Goal: Information Seeking & Learning: Learn about a topic

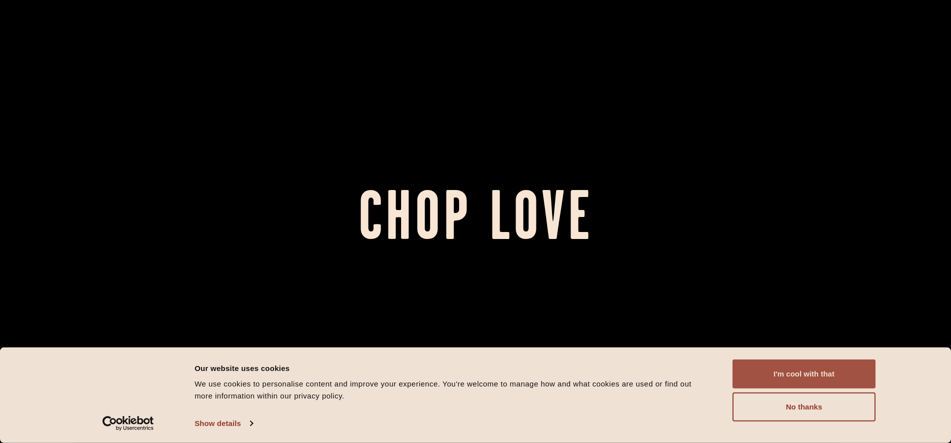
click at [810, 377] on button "I'm cool with that" at bounding box center [804, 374] width 143 height 29
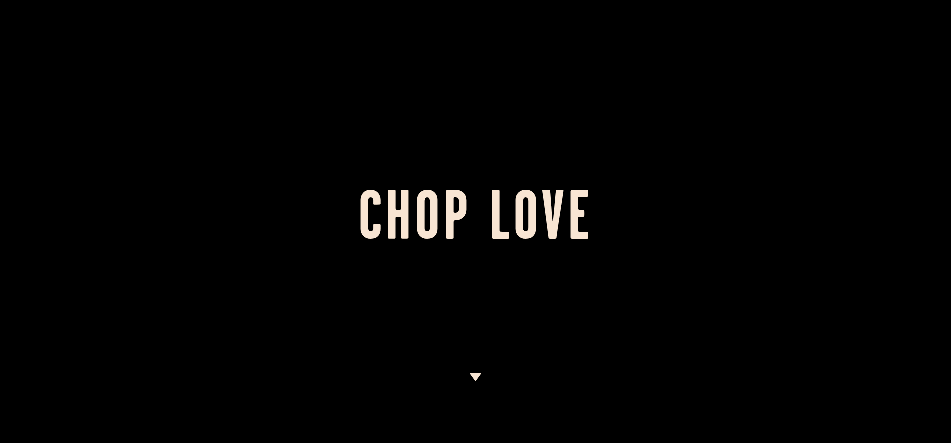
click at [476, 378] on img at bounding box center [476, 377] width 13 height 8
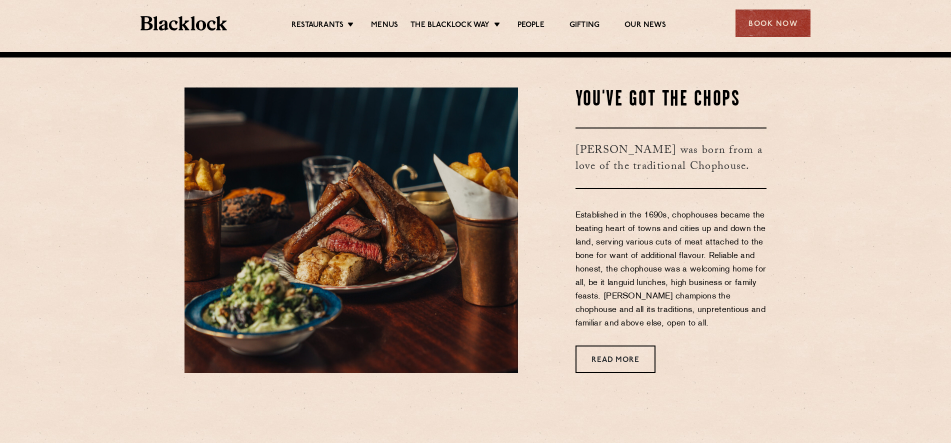
scroll to position [391, 0]
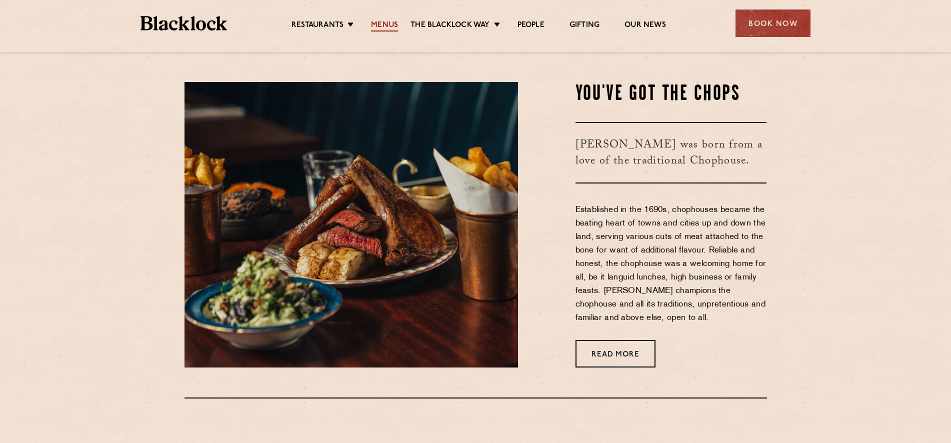
click at [385, 24] on link "Menus" at bounding box center [384, 26] width 27 height 11
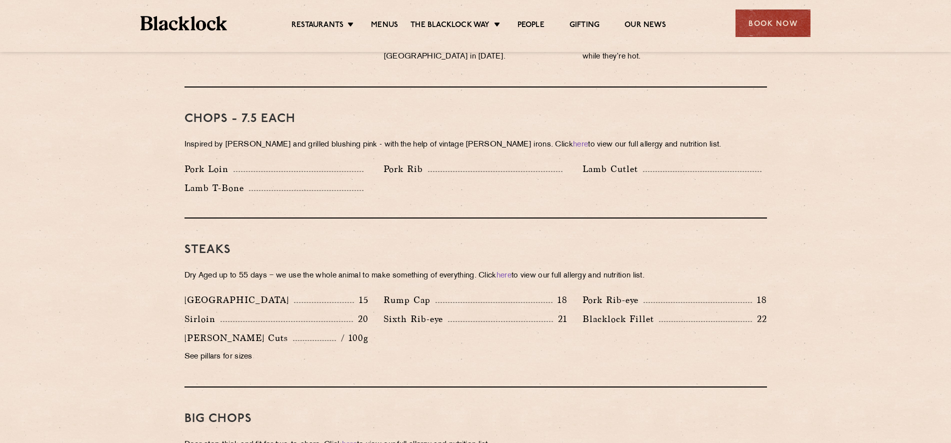
scroll to position [775, 0]
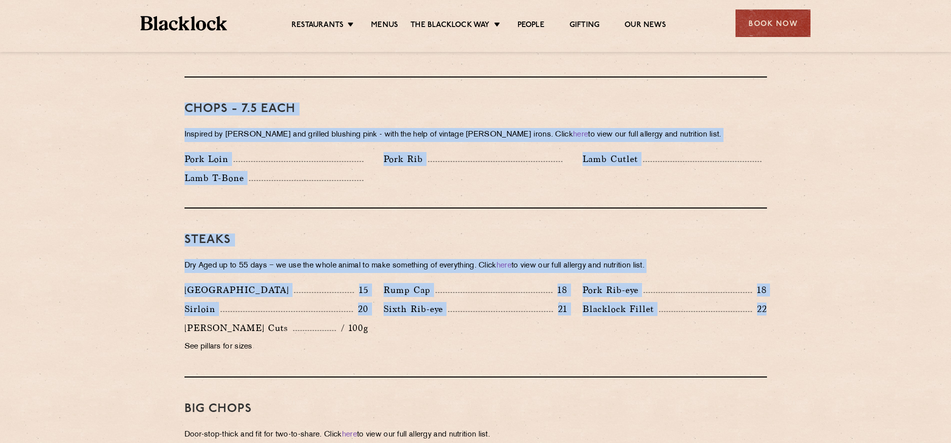
drag, startPoint x: 812, startPoint y: 315, endPoint x: 62, endPoint y: 94, distance: 781.4
click at [62, 94] on section "Pre Chop Bites Blacklock Potted Meats & Kimchi 1.5 Egg & Anchovy 1.5 Cheese & P…" at bounding box center [475, 447] width 951 height 1439
drag, startPoint x: 62, startPoint y: 94, endPoint x: 732, endPoint y: 338, distance: 712.7
click at [732, 338] on section "Pre Chop Bites Blacklock Potted Meats & Kimchi 1.5 Egg & Anchovy 1.5 Cheese & P…" at bounding box center [475, 447] width 951 height 1439
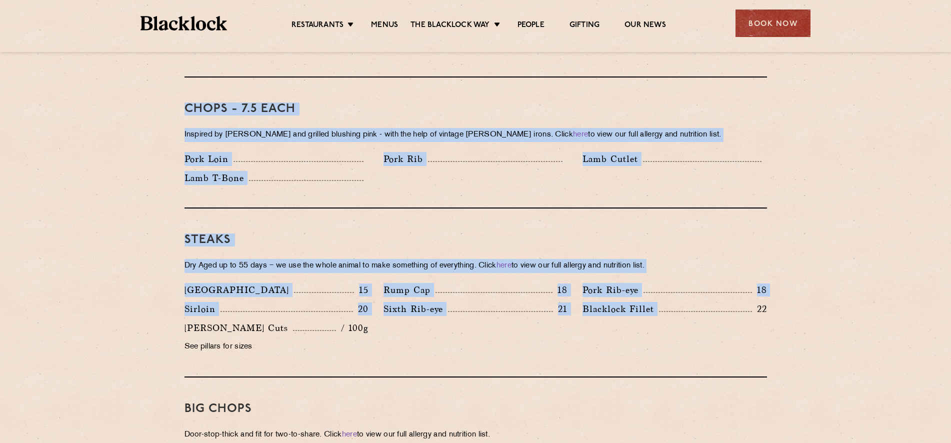
click at [732, 339] on div "Denver 15 Rump Cap 18 Pork Rib-eye 18 Sirloin 20 Sixth Rib-eye 21 Blacklock Fil…" at bounding box center [476, 321] width 598 height 76
drag, startPoint x: 730, startPoint y: 343, endPoint x: 1, endPoint y: 125, distance: 760.4
click at [1, 125] on section "Pre Chop Bites Blacklock Potted Meats & Kimchi 1.5 Egg & Anchovy 1.5 Cheese & P…" at bounding box center [475, 447] width 951 height 1439
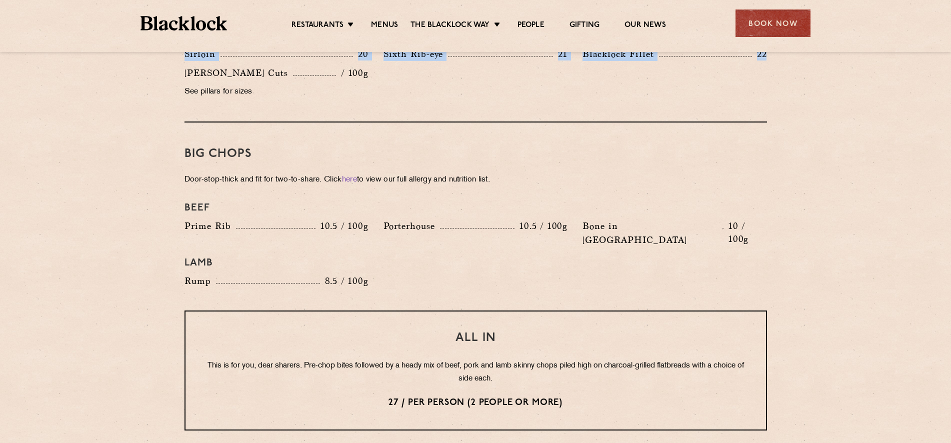
scroll to position [1031, 0]
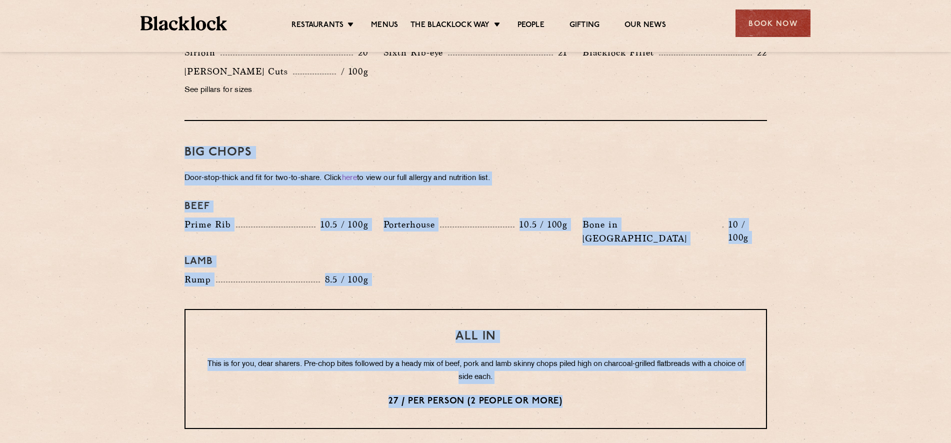
drag, startPoint x: 594, startPoint y: 366, endPoint x: 102, endPoint y: 128, distance: 547.1
click at [102, 128] on section "Pre Chop Bites Blacklock Potted Meats & Kimchi 1.5 Egg & Anchovy 1.5 Cheese & P…" at bounding box center [475, 191] width 951 height 1439
click at [101, 128] on section "Pre Chop Bites Blacklock Potted Meats & Kimchi 1.5 Egg & Anchovy 1.5 Cheese & P…" at bounding box center [475, 191] width 951 height 1439
drag, startPoint x: 101, startPoint y: 128, endPoint x: 809, endPoint y: 385, distance: 753.1
click at [809, 385] on section "Pre Chop Bites Blacklock Potted Meats & Kimchi 1.5 Egg & Anchovy 1.5 Cheese & P…" at bounding box center [475, 191] width 951 height 1439
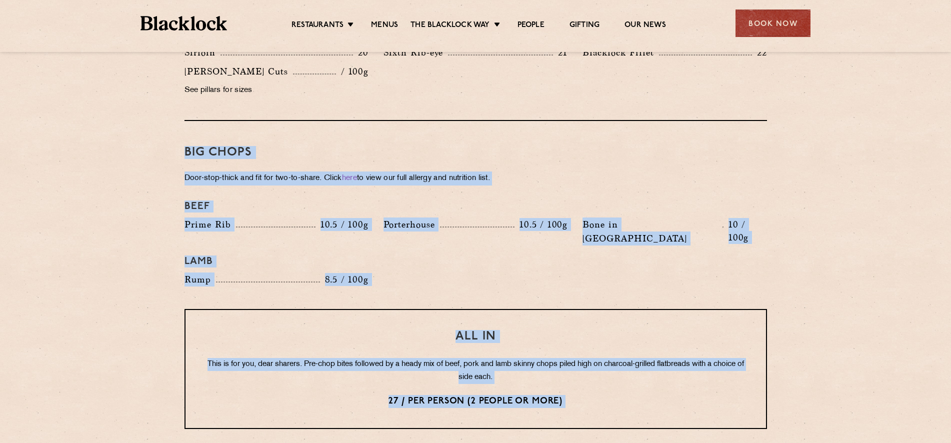
click at [809, 385] on section "Pre Chop Bites Blacklock Potted Meats & Kimchi 1.5 Egg & Anchovy 1.5 Cheese & P…" at bounding box center [475, 191] width 951 height 1439
drag, startPoint x: 697, startPoint y: 376, endPoint x: 154, endPoint y: 127, distance: 597.3
click at [154, 127] on section "Pre Chop Bites Blacklock Potted Meats & Kimchi 1.5 Egg & Anchovy 1.5 Cheese & P…" at bounding box center [475, 191] width 951 height 1439
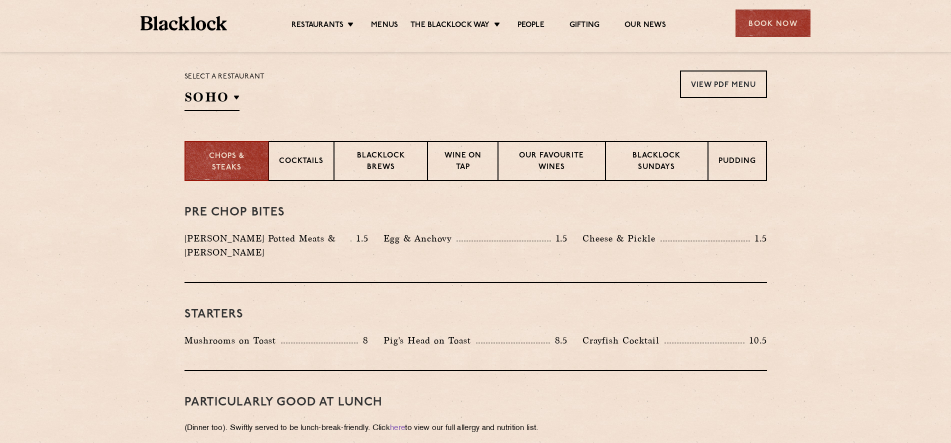
scroll to position [334, 0]
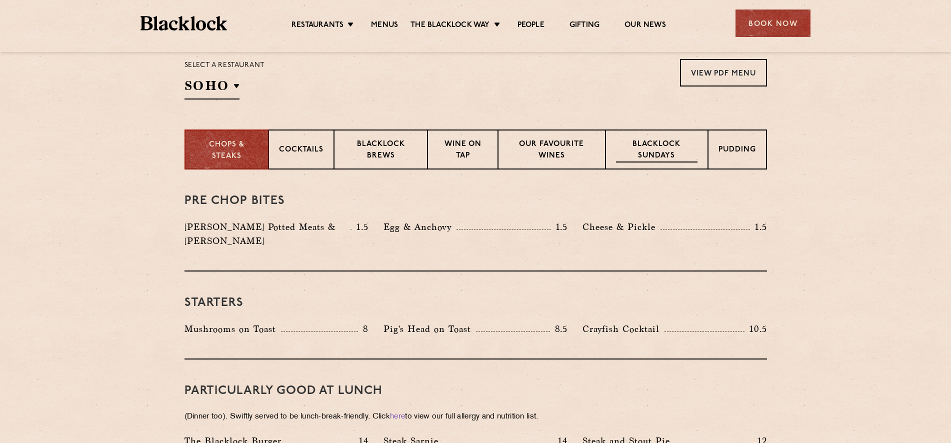
click at [671, 147] on p "Blacklock Sundays" at bounding box center [656, 151] width 81 height 24
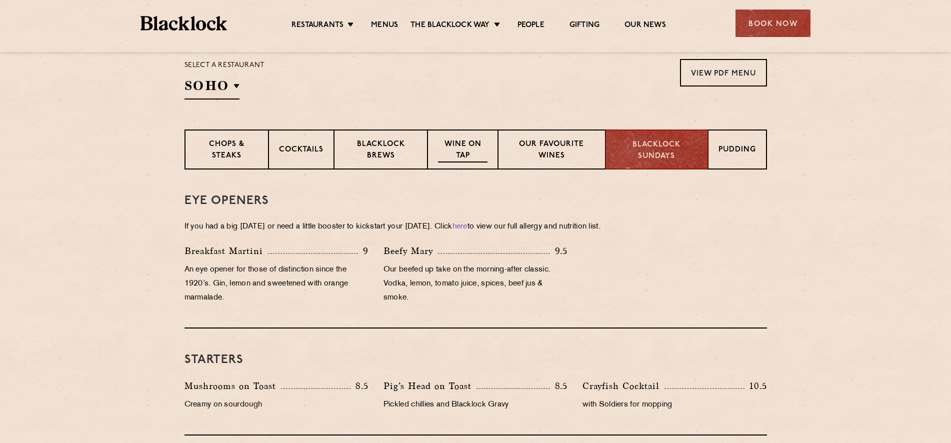
click at [471, 150] on p "Wine on Tap" at bounding box center [462, 151] width 49 height 24
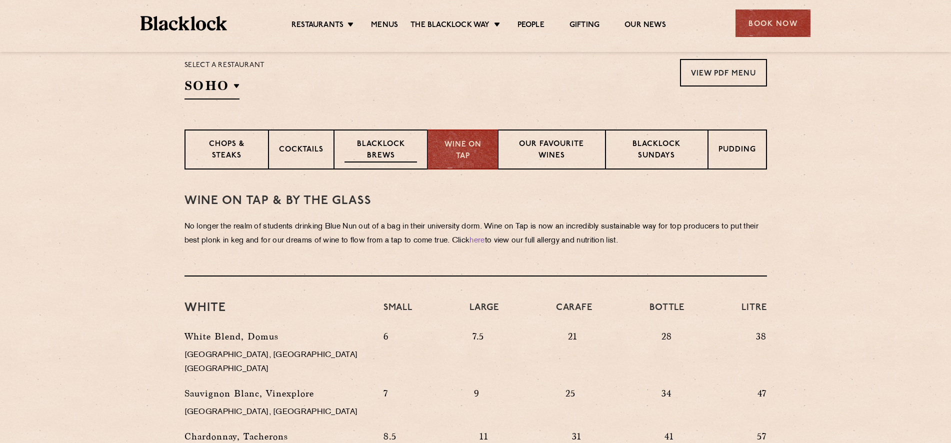
click at [402, 157] on p "Blacklock Brews" at bounding box center [381, 151] width 73 height 24
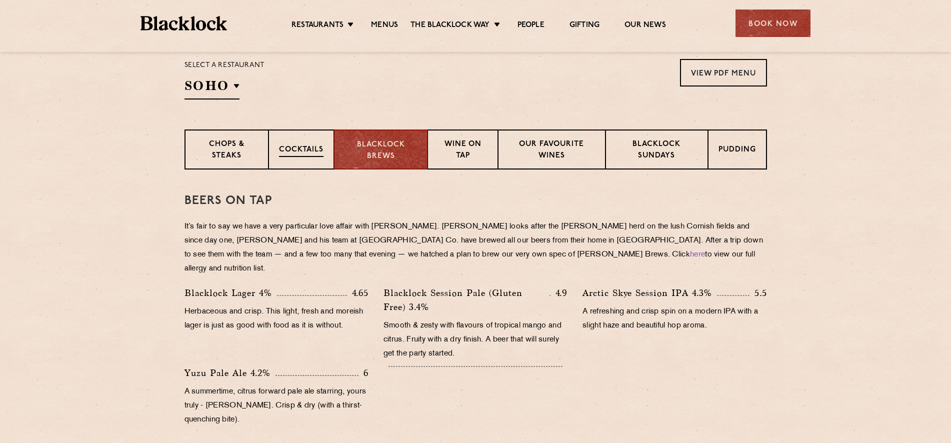
click at [303, 156] on p "Cocktails" at bounding box center [301, 151] width 45 height 13
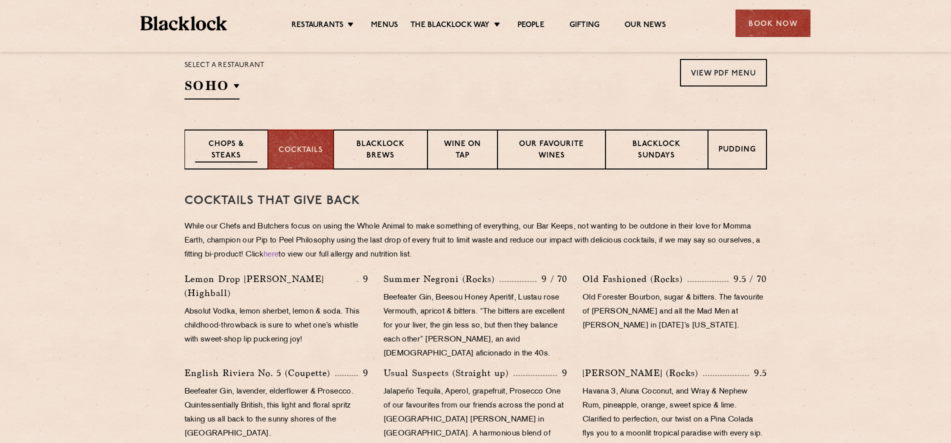
click at [239, 155] on p "Chops & Steaks" at bounding box center [226, 151] width 63 height 24
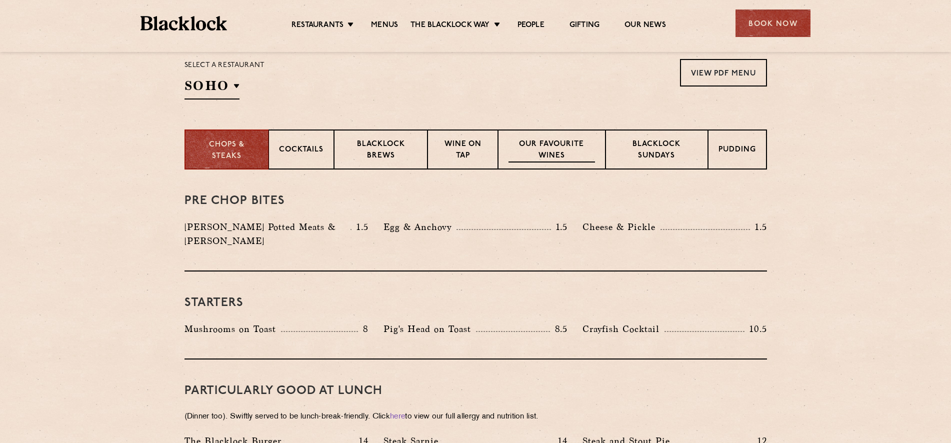
click at [543, 152] on p "Our favourite wines" at bounding box center [552, 151] width 87 height 24
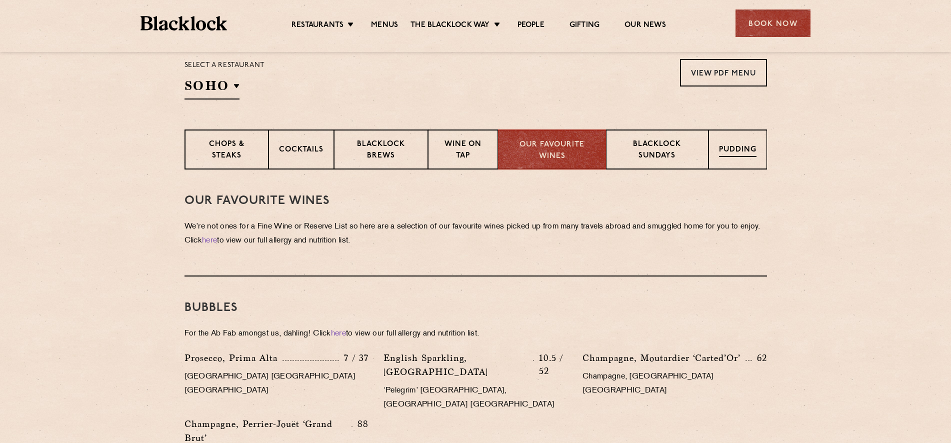
click at [729, 152] on p "Pudding" at bounding box center [738, 151] width 38 height 13
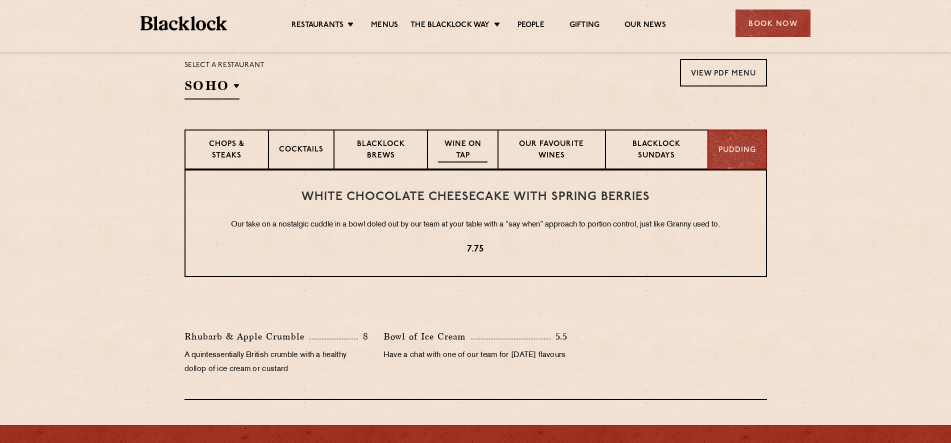
click at [471, 148] on p "Wine on Tap" at bounding box center [462, 151] width 49 height 24
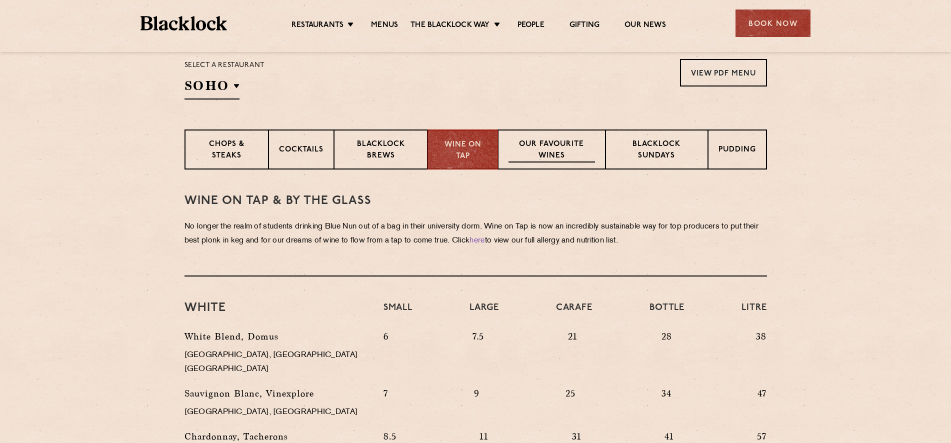
click at [582, 148] on p "Our favourite wines" at bounding box center [552, 151] width 87 height 24
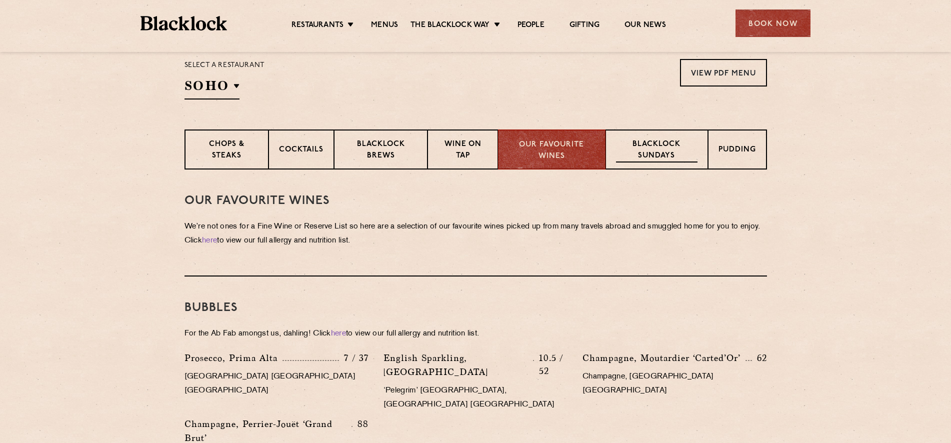
click at [675, 147] on p "Blacklock Sundays" at bounding box center [656, 151] width 81 height 24
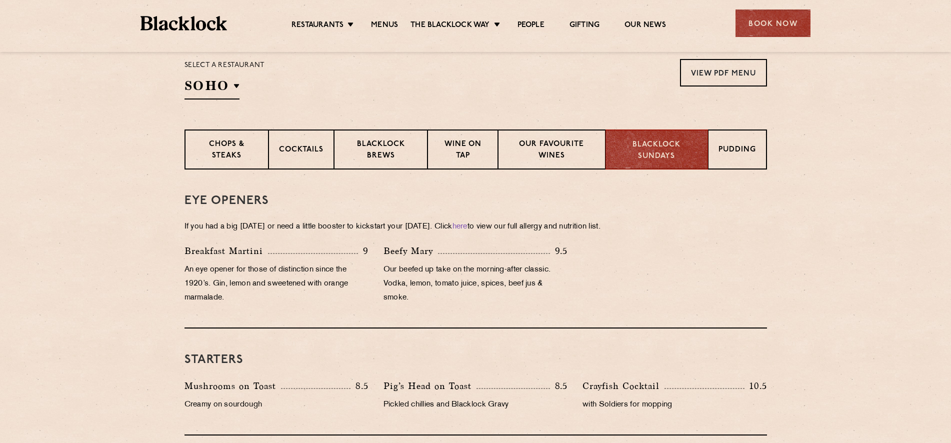
click at [767, 152] on div "Chops & Steaks Cocktails Blacklock Brews Wine on Tap Our favourite wines Blackl…" at bounding box center [476, 150] width 608 height 40
click at [745, 152] on p "Pudding" at bounding box center [738, 151] width 38 height 13
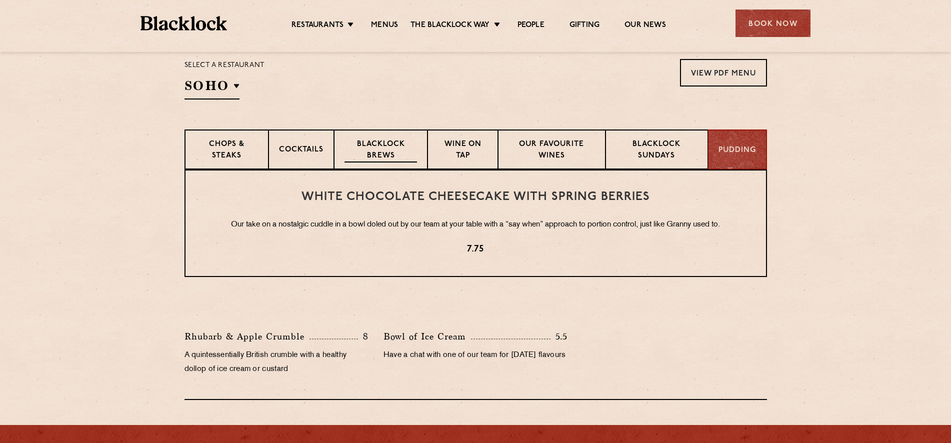
click at [350, 147] on p "Blacklock Brews" at bounding box center [381, 151] width 73 height 24
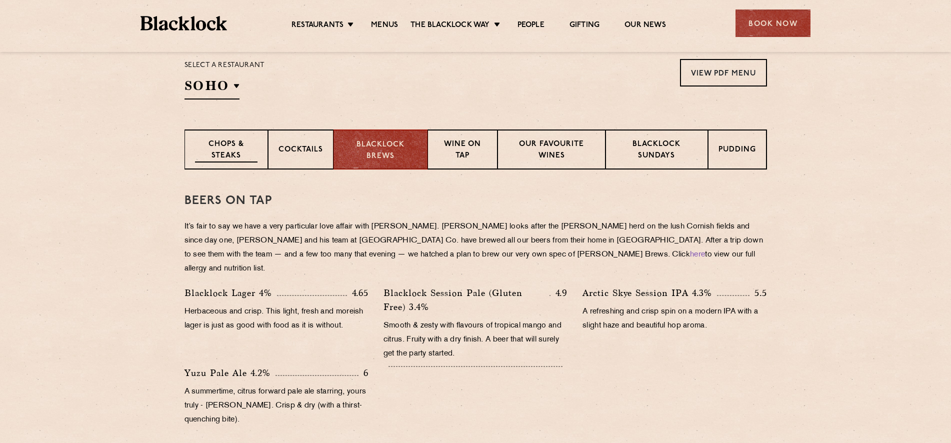
click at [268, 147] on div "Chops & Steaks" at bounding box center [227, 150] width 84 height 40
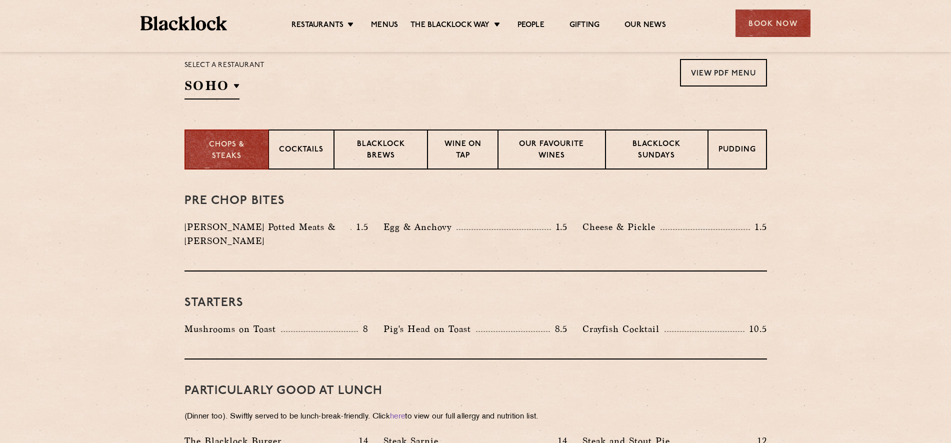
click at [203, 24] on img at bounding box center [184, 23] width 87 height 15
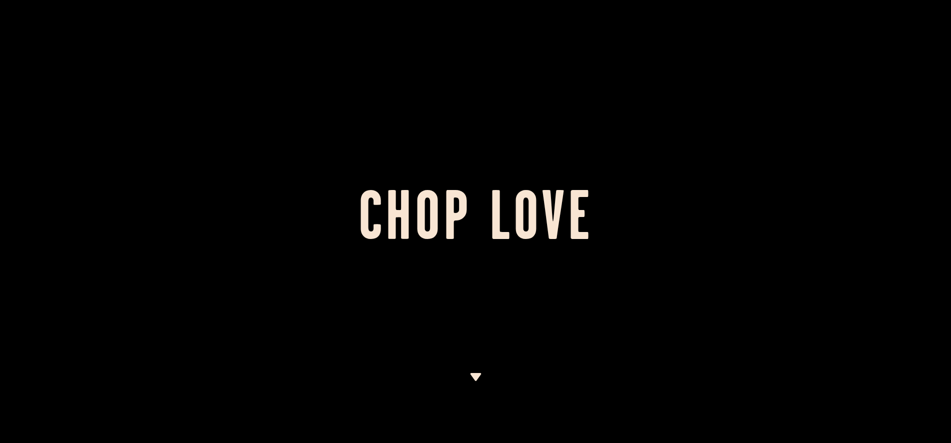
drag, startPoint x: 707, startPoint y: 239, endPoint x: 669, endPoint y: 351, distance: 117.7
click at [669, 351] on div at bounding box center [475, 221] width 951 height 443
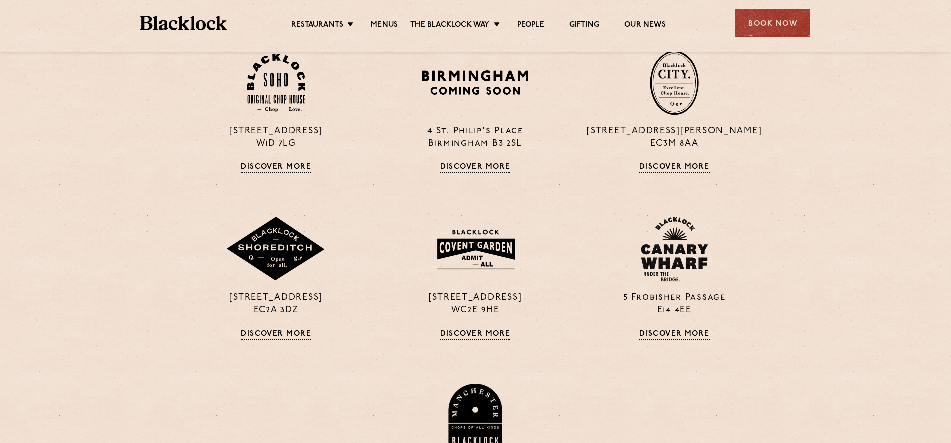
scroll to position [798, 0]
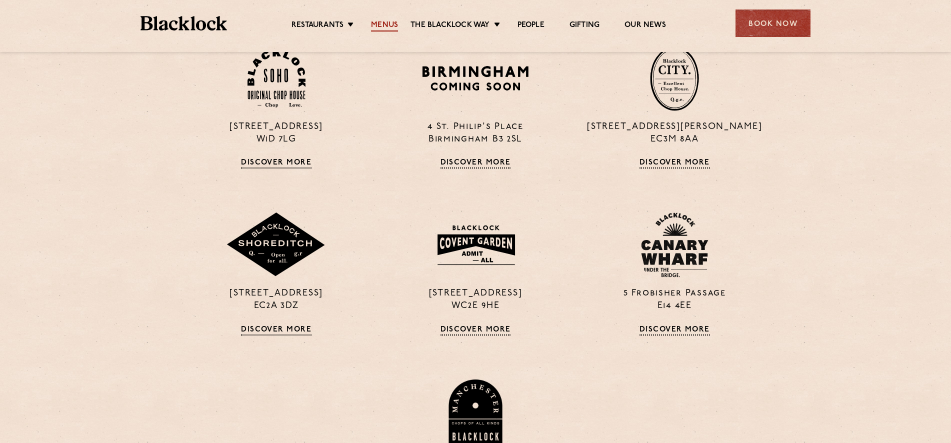
click at [386, 26] on link "Menus" at bounding box center [384, 26] width 27 height 11
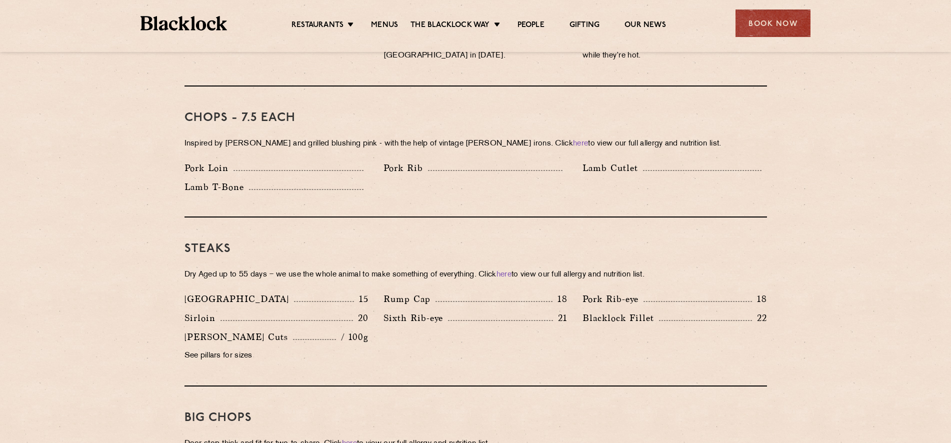
scroll to position [813, 0]
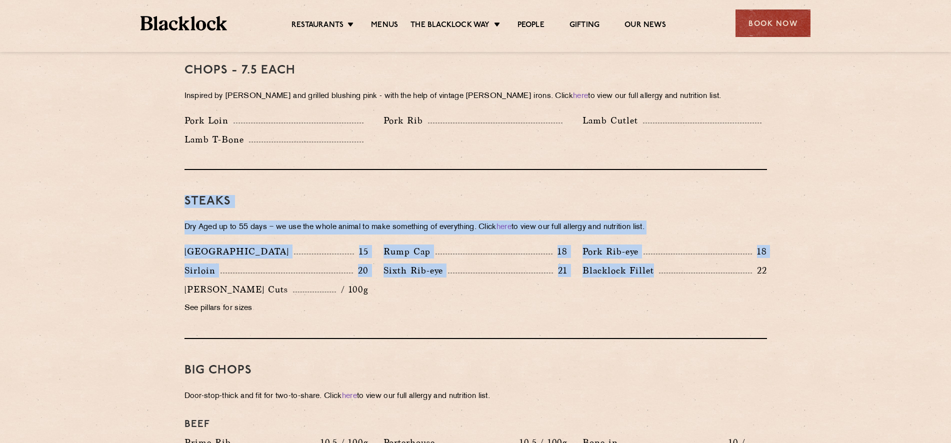
drag, startPoint x: 539, startPoint y: 279, endPoint x: 89, endPoint y: 155, distance: 466.9
click at [89, 155] on section "Pre Chop Bites Blacklock Potted Meats & Kimchi 1.5 Egg & Anchovy 1.5 Cheese & P…" at bounding box center [475, 409] width 951 height 1439
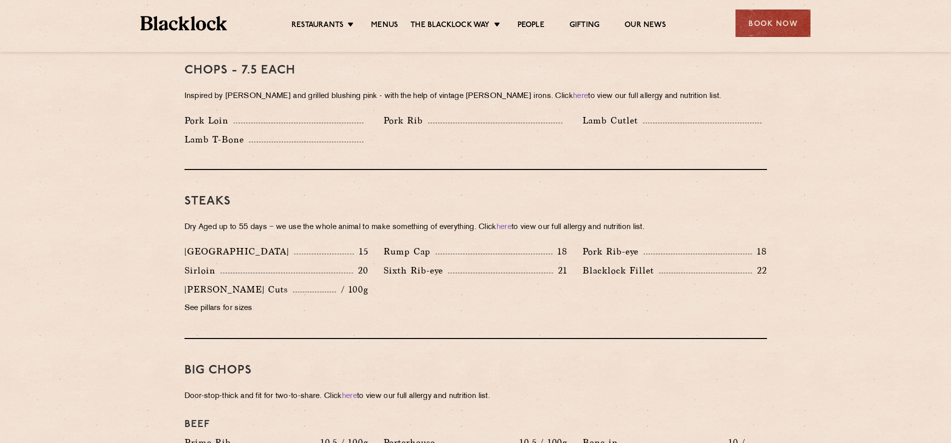
click at [370, 296] on div "Butcher's Cuts / 100g See pillars for sizes" at bounding box center [276, 302] width 199 height 38
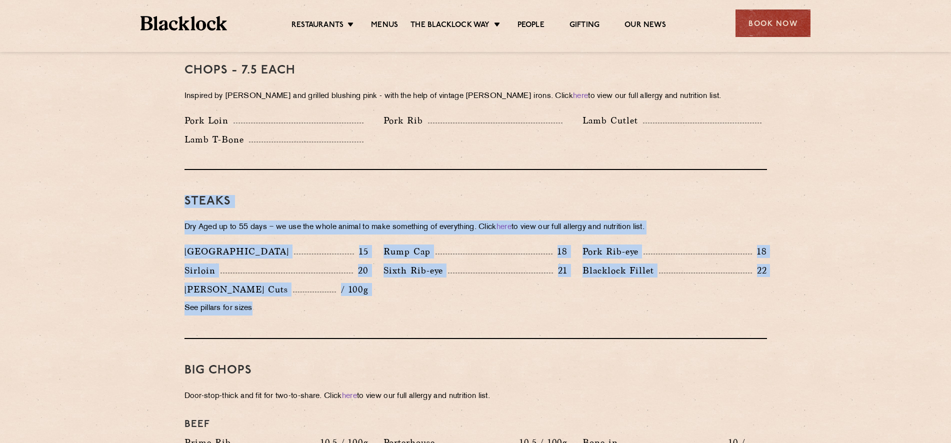
drag, startPoint x: 369, startPoint y: 310, endPoint x: 139, endPoint y: 162, distance: 273.4
click at [139, 162] on section "Pre Chop Bites Blacklock Potted Meats & Kimchi 1.5 Egg & Anchovy 1.5 Cheese & P…" at bounding box center [475, 409] width 951 height 1439
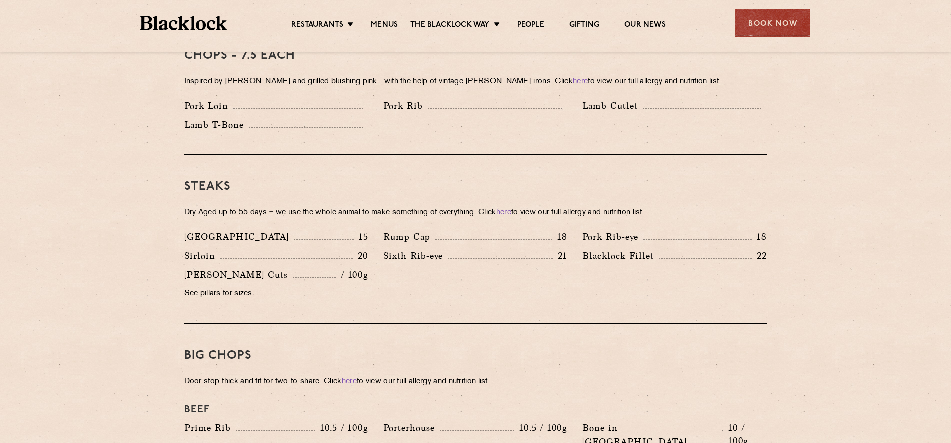
scroll to position [988, 0]
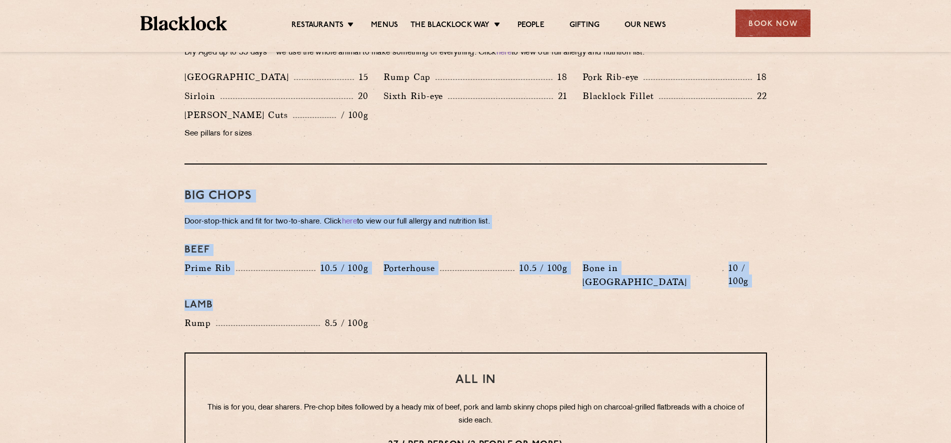
drag, startPoint x: 425, startPoint y: 316, endPoint x: 96, endPoint y: 143, distance: 371.8
click at [96, 143] on section "Pre Chop Bites Blacklock Potted Meats & Kimchi 1.5 Egg & Anchovy 1.5 Cheese & P…" at bounding box center [475, 234] width 951 height 1439
drag, startPoint x: 175, startPoint y: 185, endPoint x: 689, endPoint y: 359, distance: 543.2
click at [689, 359] on section "Pre Chop Bites Blacklock Potted Meats & Kimchi 1.5 Egg & Anchovy 1.5 Cheese & P…" at bounding box center [475, 234] width 951 height 1439
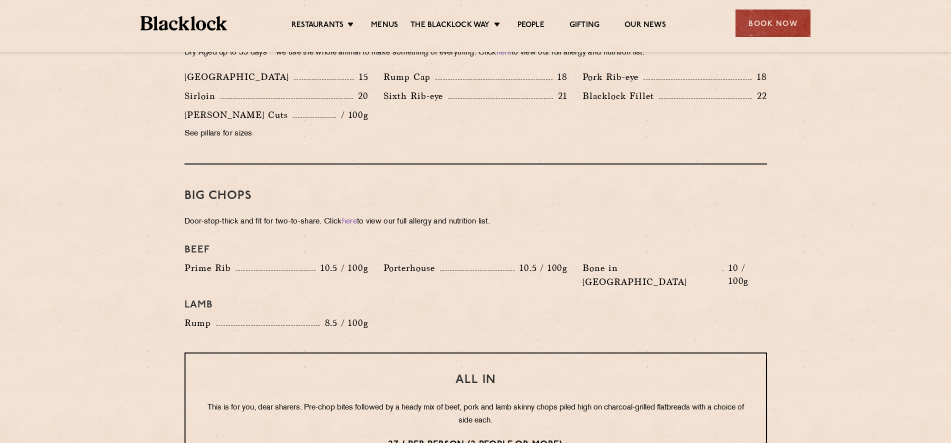
click at [701, 298] on div "Beef Prime Rib 10.5 / 100g Porterhouse 10.5 / 100g Bone in Sirloin 10 / 100g La…" at bounding box center [476, 287] width 598 height 96
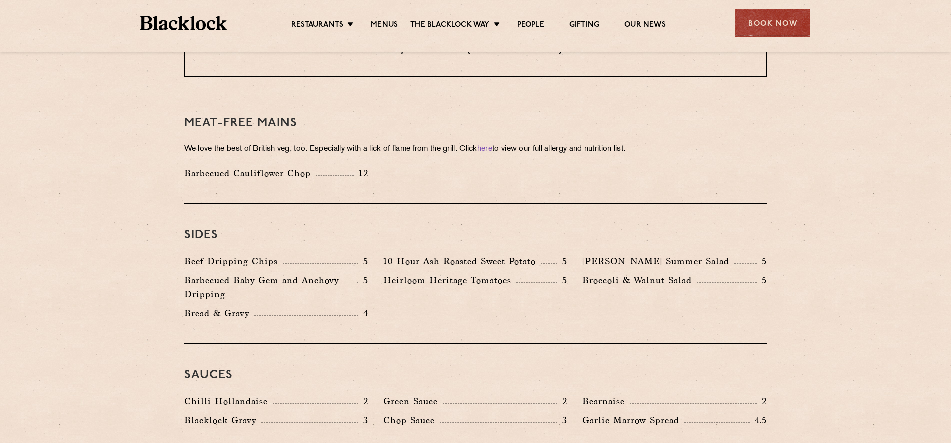
scroll to position [1387, 0]
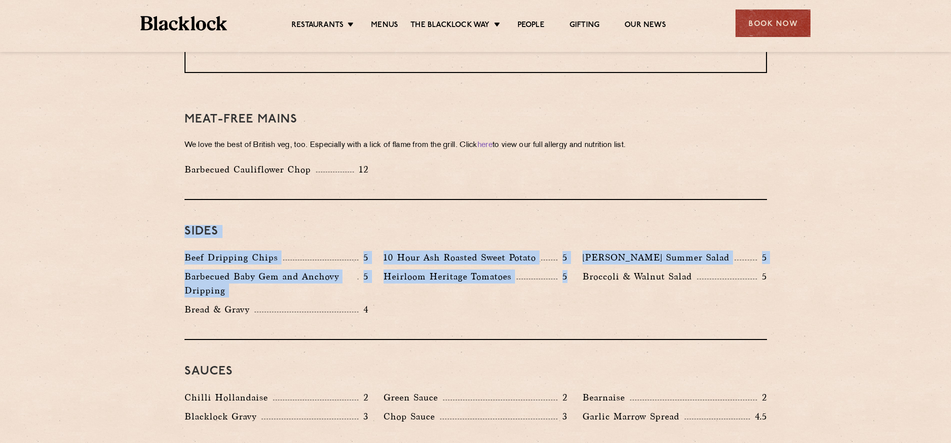
drag, startPoint x: 550, startPoint y: 278, endPoint x: 115, endPoint y: 179, distance: 445.7
drag, startPoint x: 122, startPoint y: 187, endPoint x: 694, endPoint y: 316, distance: 586.5
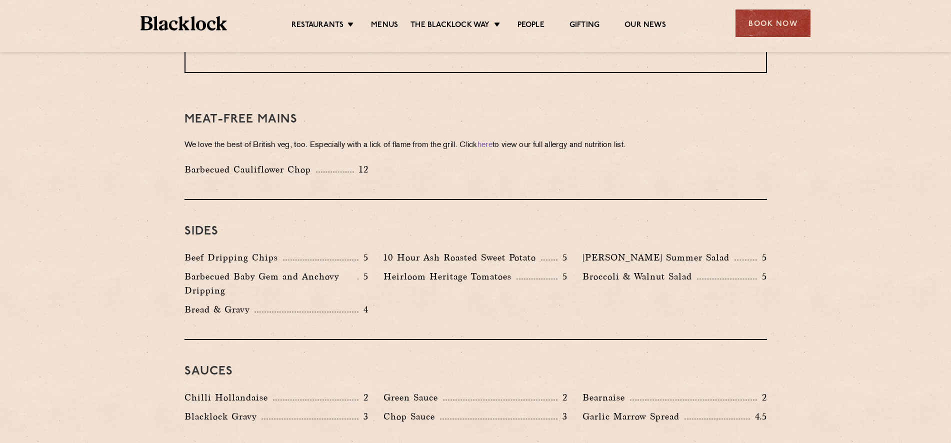
drag, startPoint x: 694, startPoint y: 316, endPoint x: 609, endPoint y: 301, distance: 86.2
click at [695, 340] on div "Sauces Chilli Hollandaise 2 Green Sauce 2 Bearnaise 2 Blacklock Gravy 3 Chop Sa…" at bounding box center [476, 393] width 583 height 107
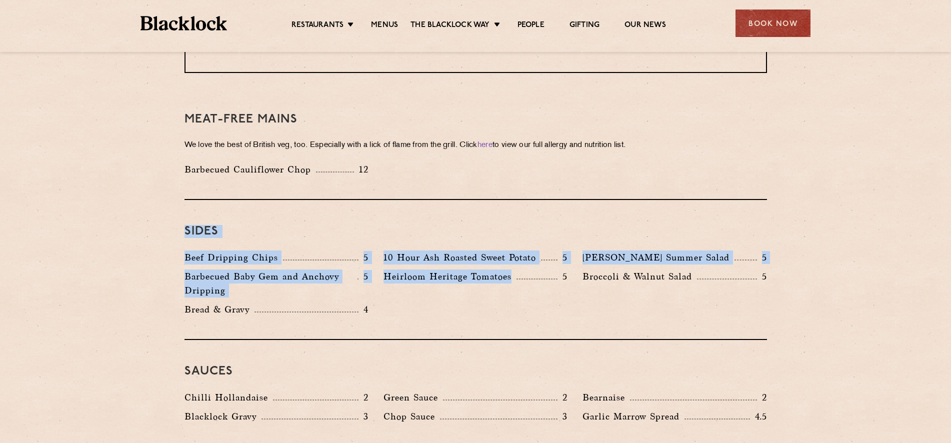
drag, startPoint x: 516, startPoint y: 299, endPoint x: 170, endPoint y: 201, distance: 359.8
drag, startPoint x: 309, startPoint y: 236, endPoint x: 620, endPoint y: 327, distance: 324.7
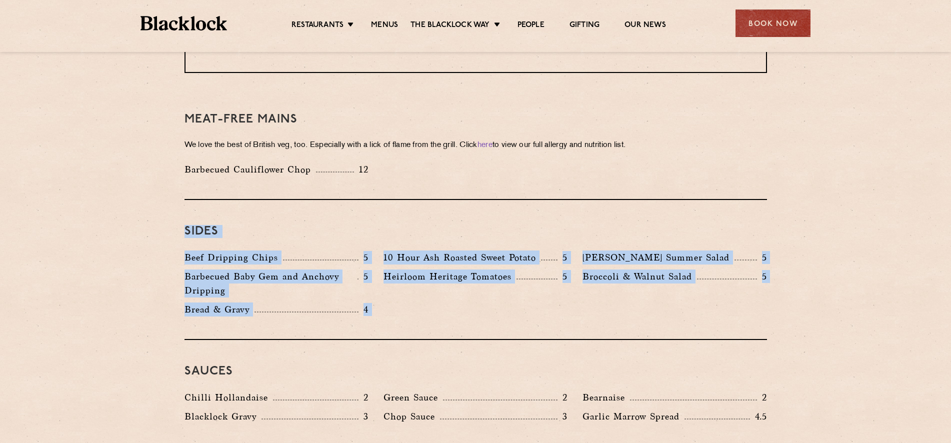
click at [569, 293] on div "Beef Dripping Chips 5 10 Hour Ash Roasted Sweet Potato 5 Roy's Summer Salad 5 B…" at bounding box center [476, 286] width 598 height 71
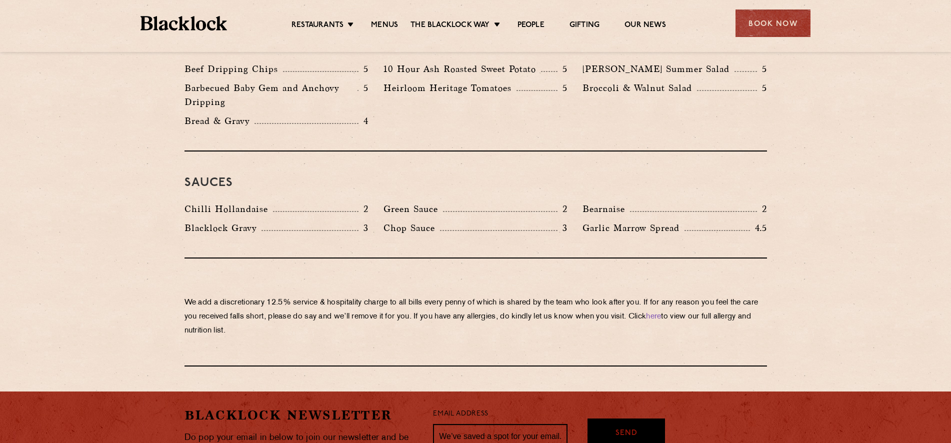
scroll to position [1450, 0]
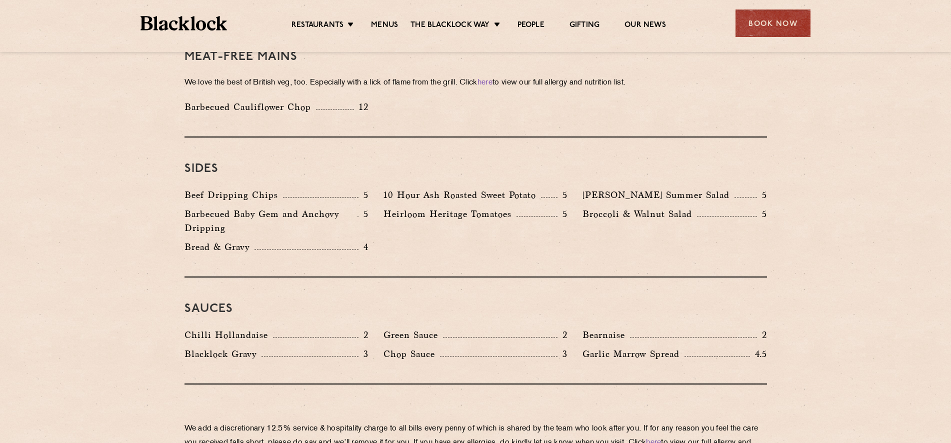
click at [194, 22] on img at bounding box center [184, 23] width 87 height 15
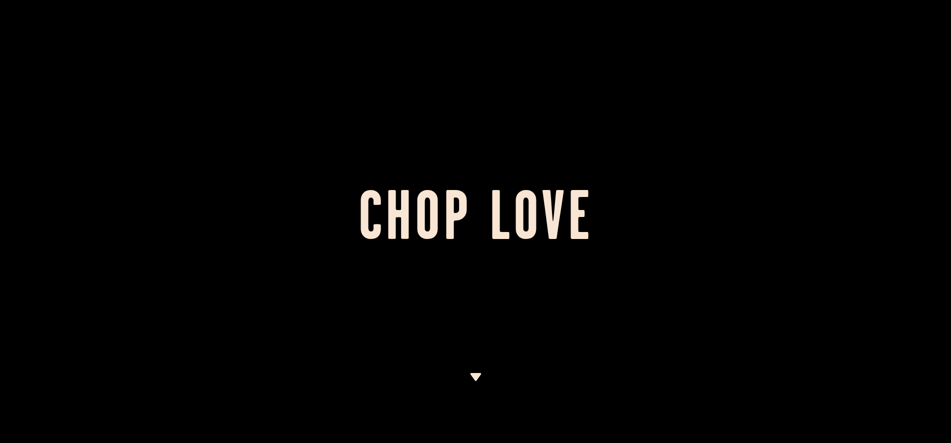
click at [467, 378] on div at bounding box center [475, 221] width 951 height 443
click at [476, 381] on div at bounding box center [476, 408] width 13 height 70
click at [478, 379] on img at bounding box center [476, 377] width 13 height 8
